Goal: Task Accomplishment & Management: Manage account settings

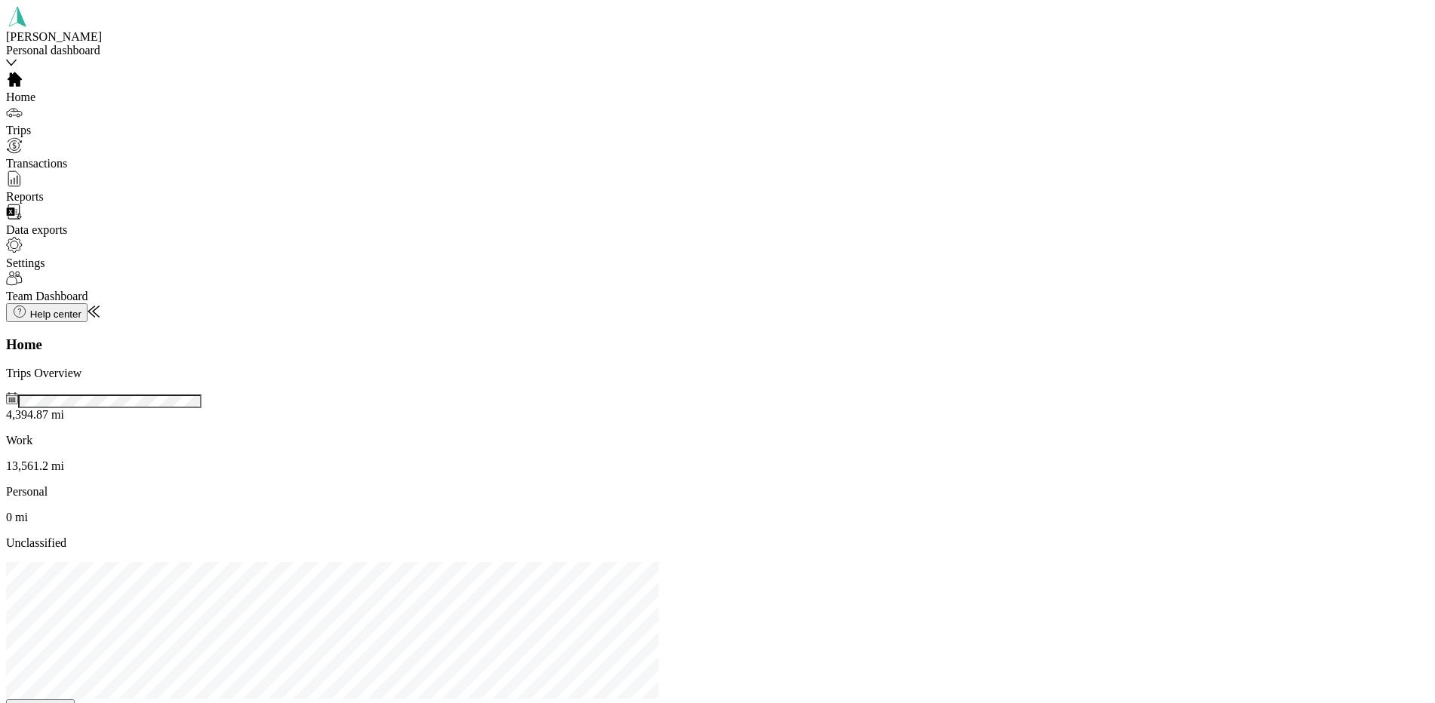
click at [94, 42] on div "[PERSON_NAME] Personal dashboard" at bounding box center [111, 43] width 211 height 27
click at [94, 94] on div "Team dashboard" at bounding box center [171, 88] width 315 height 14
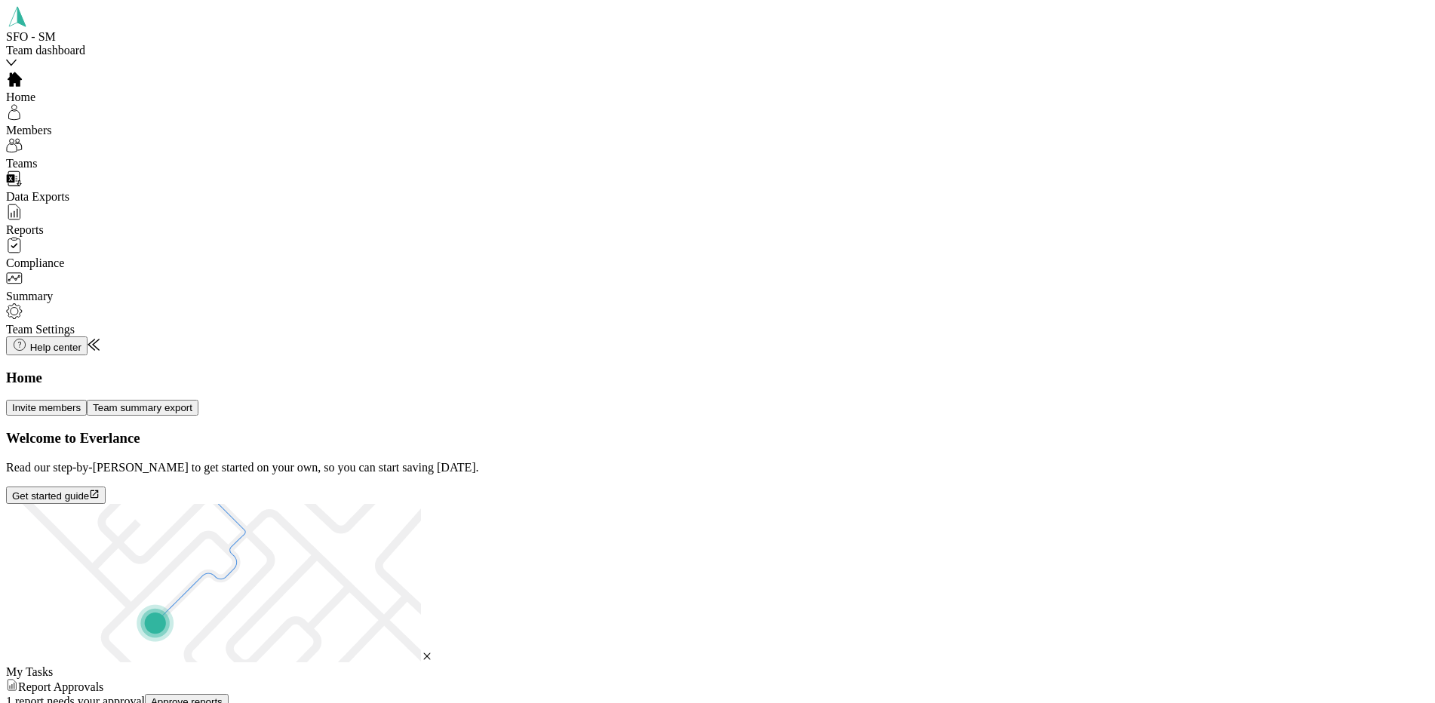
click at [44, 232] on span "Reports" at bounding box center [25, 229] width 38 height 13
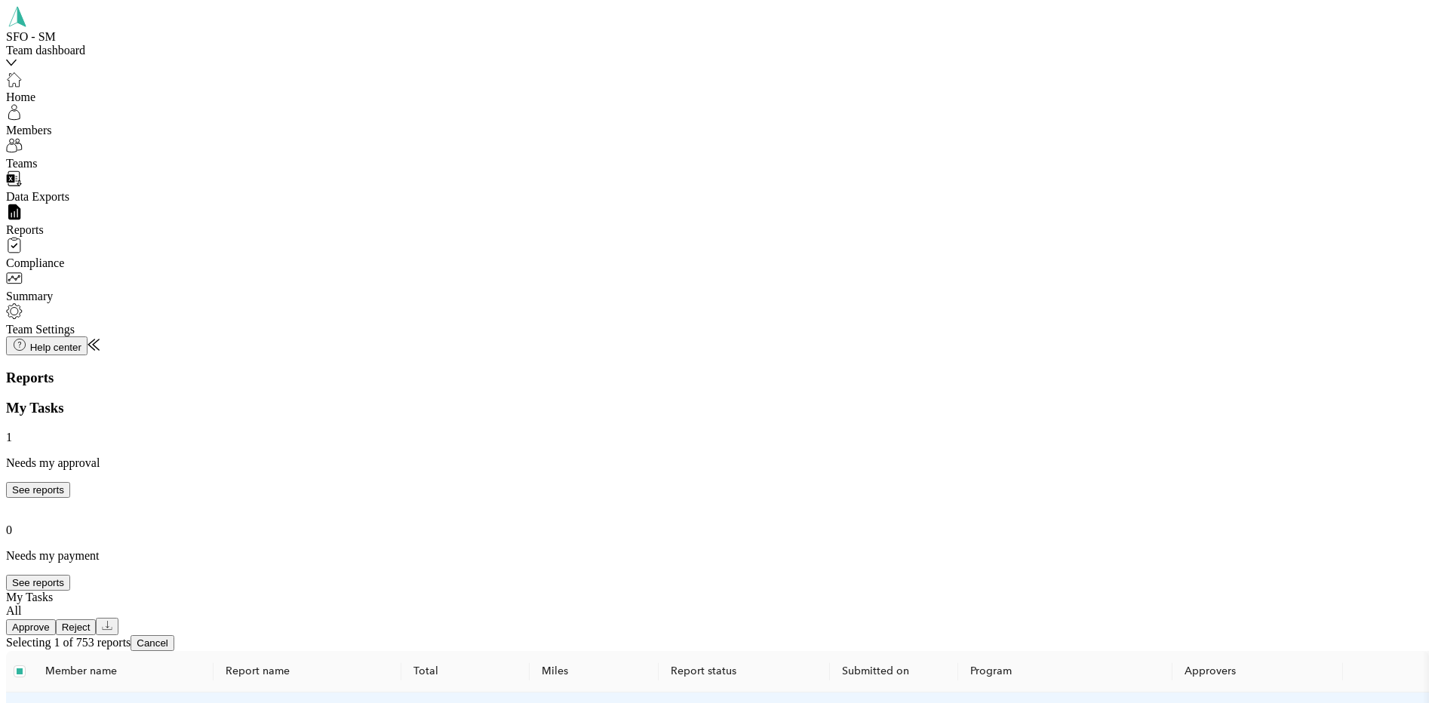
click at [56, 619] on button "Approve" at bounding box center [31, 627] width 50 height 16
